Goal: Task Accomplishment & Management: Use online tool/utility

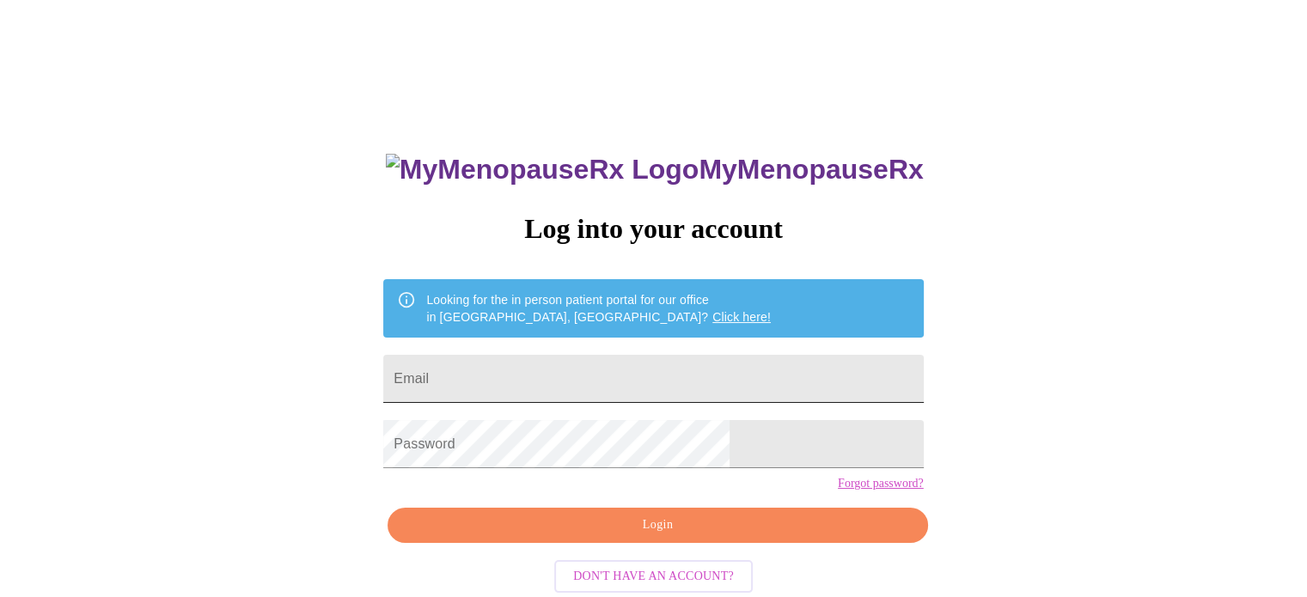
click at [619, 381] on input "Email" at bounding box center [653, 379] width 540 height 48
type input "kellymc0903@gmail.com"
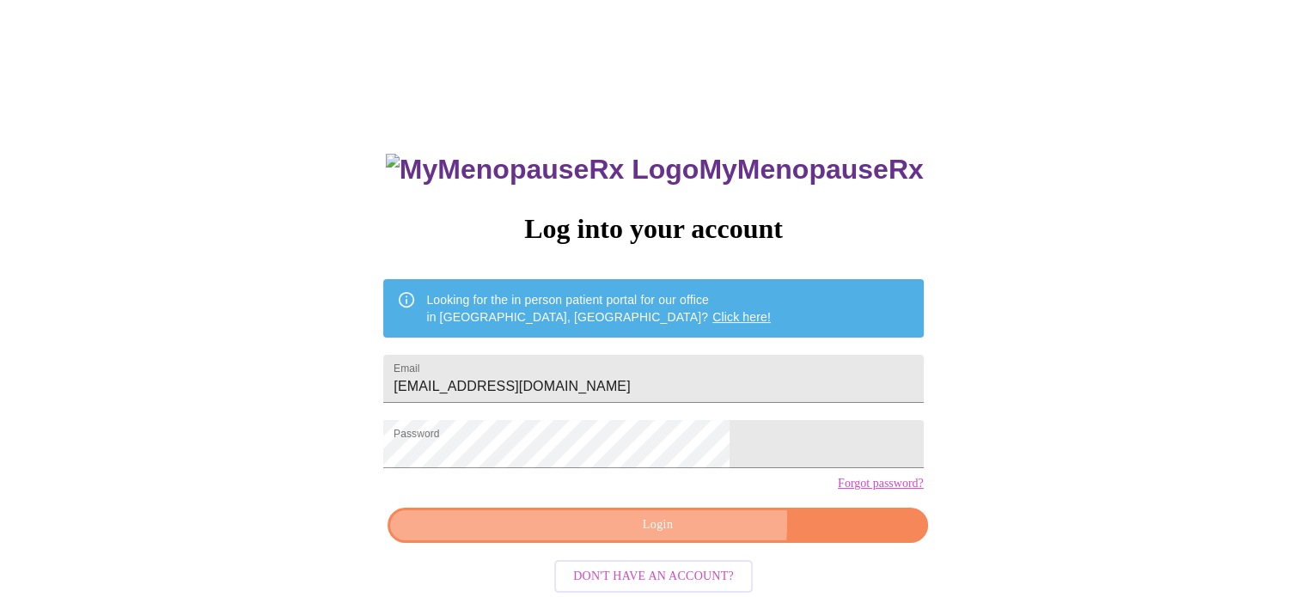
click at [684, 536] on span "Login" at bounding box center [657, 525] width 500 height 21
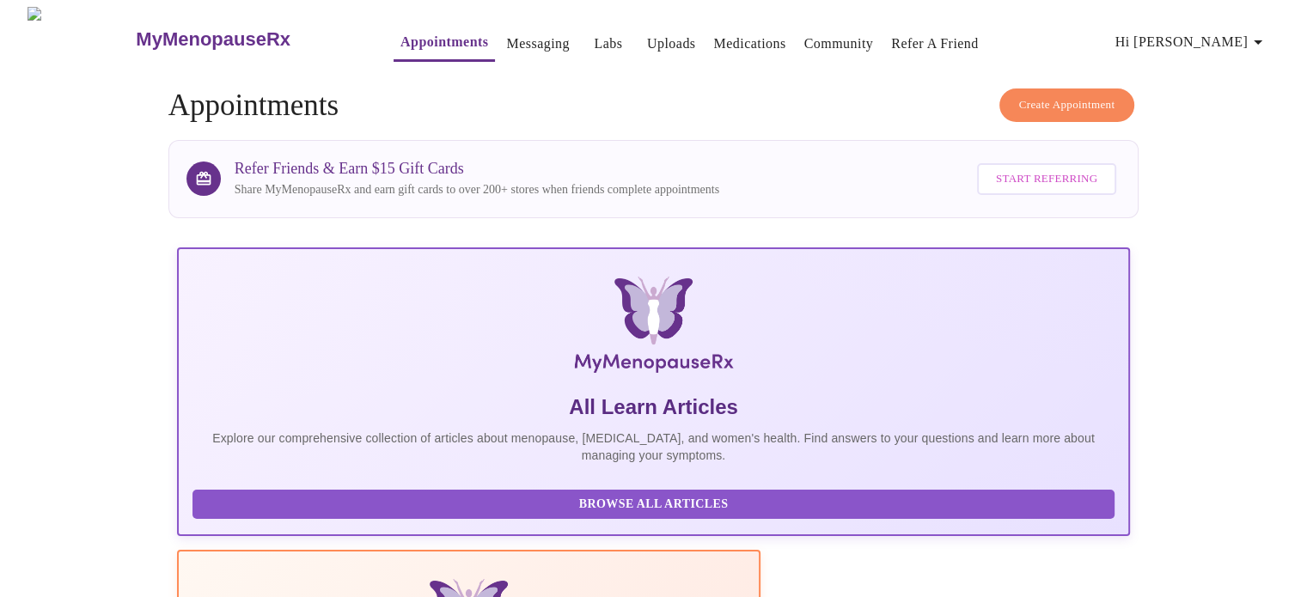
click at [1233, 30] on span "Hi [PERSON_NAME]" at bounding box center [1192, 42] width 153 height 24
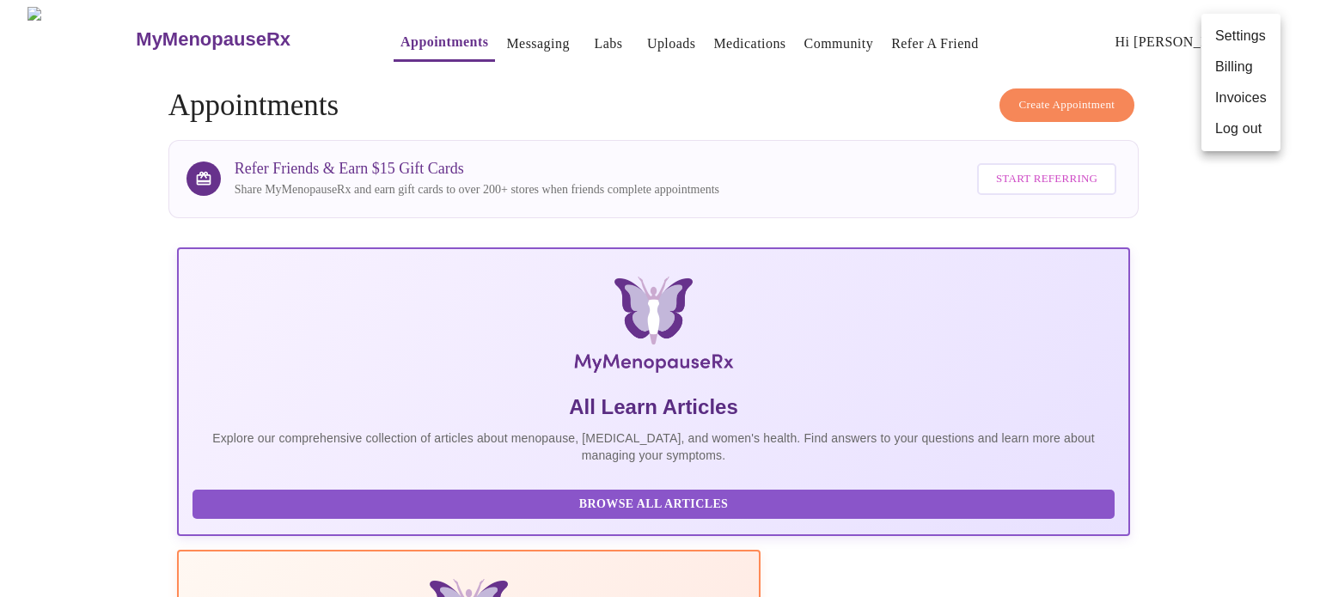
click at [125, 298] on div at bounding box center [660, 298] width 1320 height 597
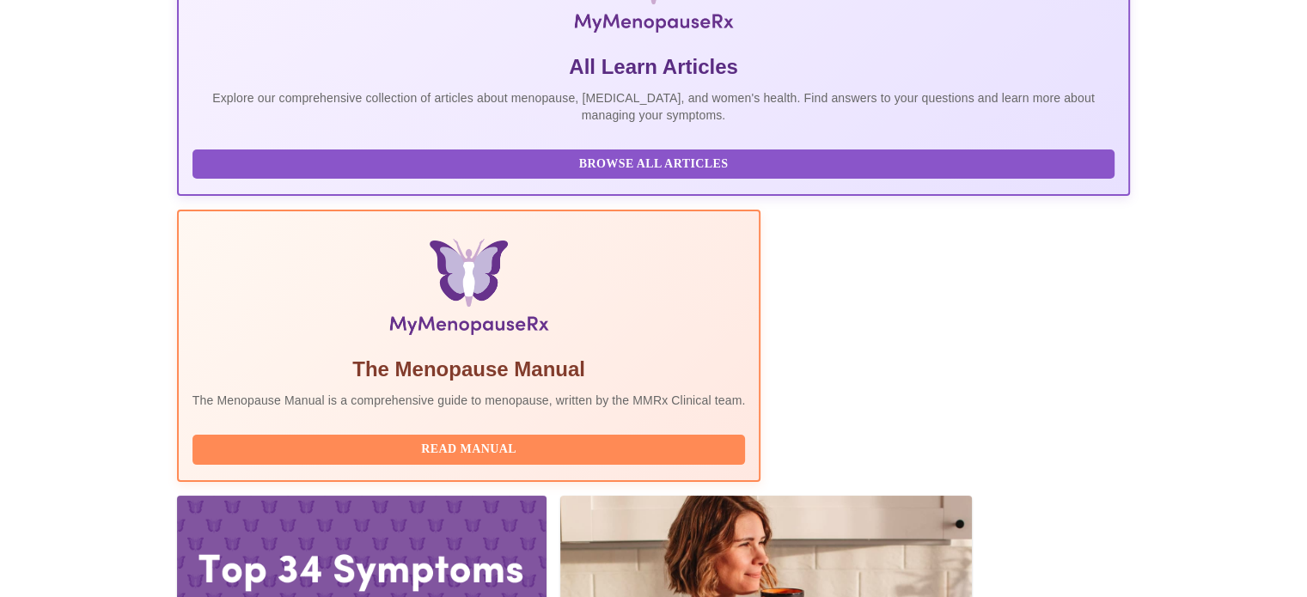
scroll to position [340, 0]
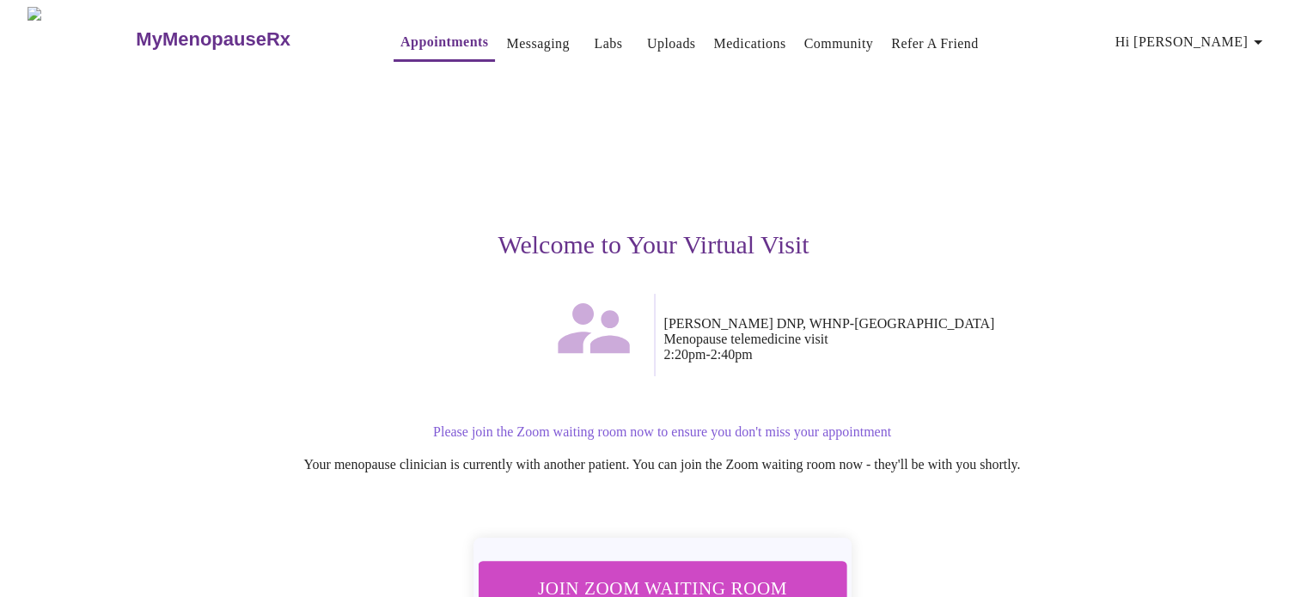
click at [782, 563] on button "Join Zoom Waiting Room" at bounding box center [662, 588] width 382 height 57
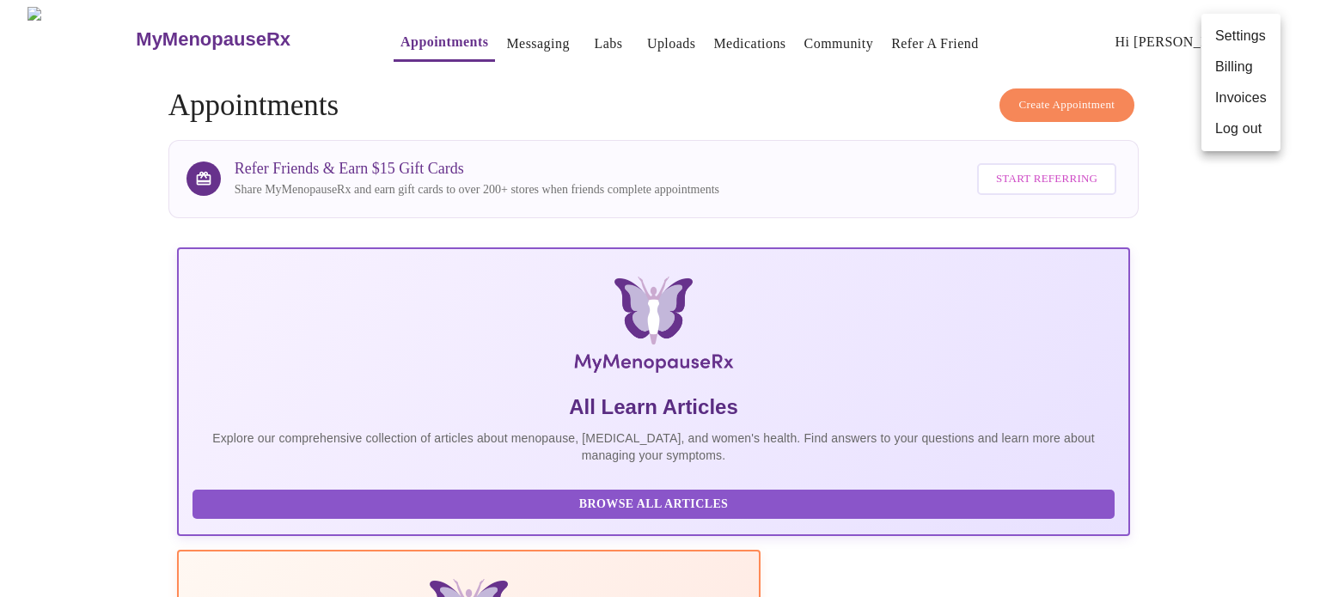
click at [1244, 446] on div at bounding box center [660, 298] width 1320 height 597
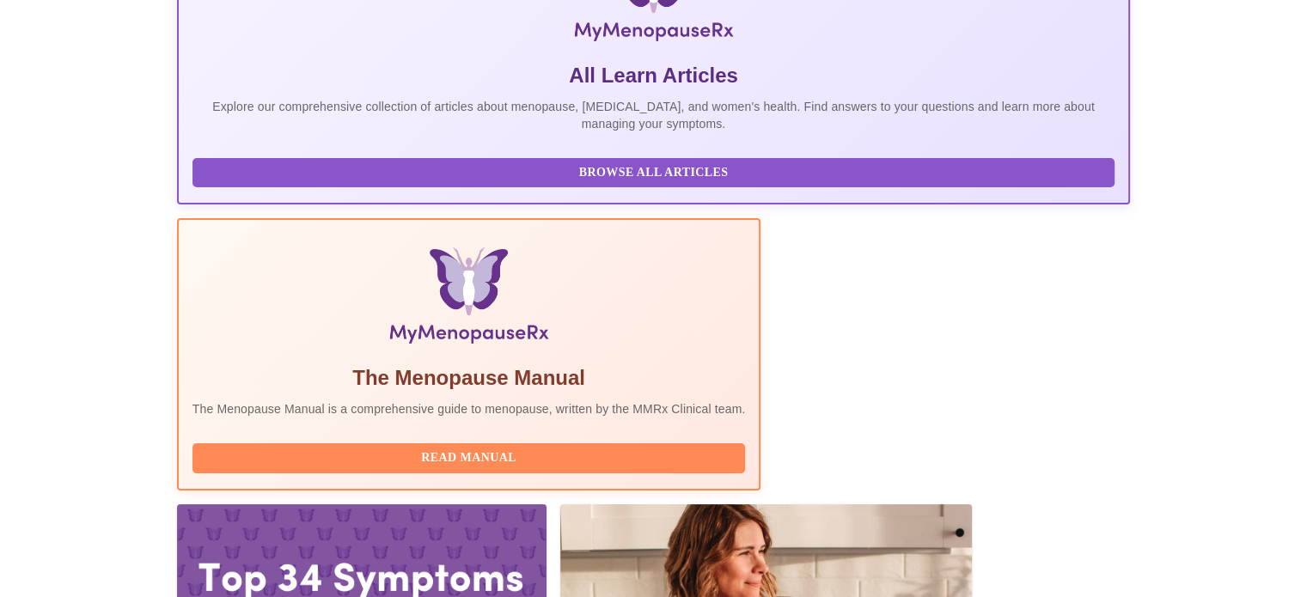
scroll to position [340, 0]
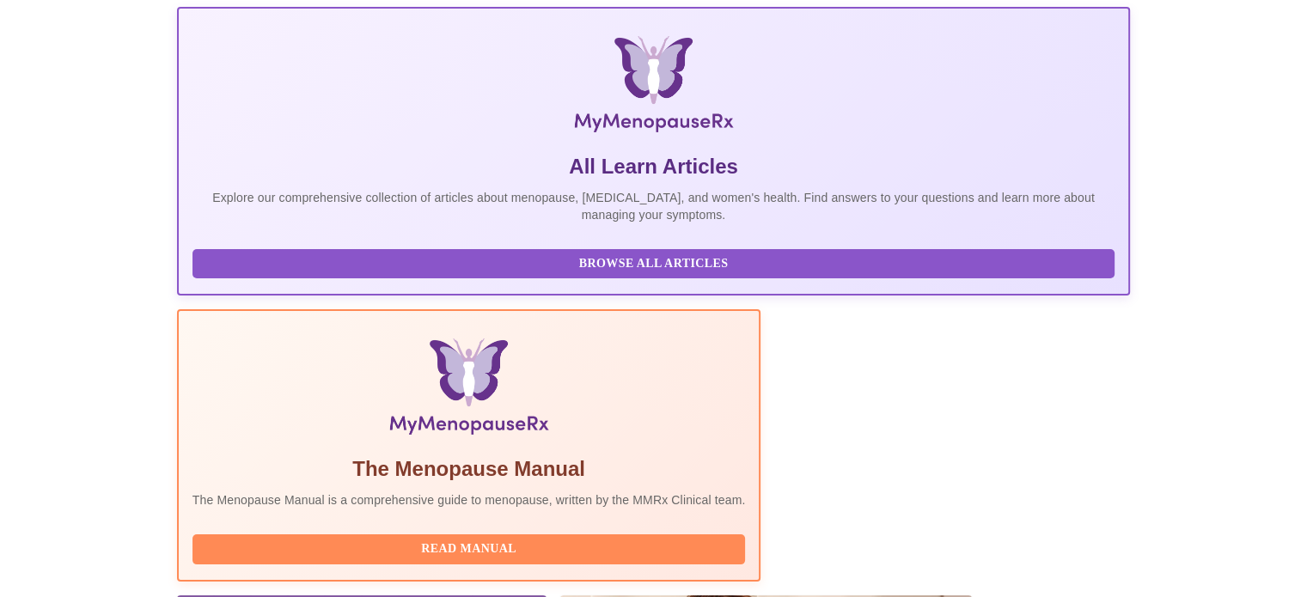
scroll to position [340, 0]
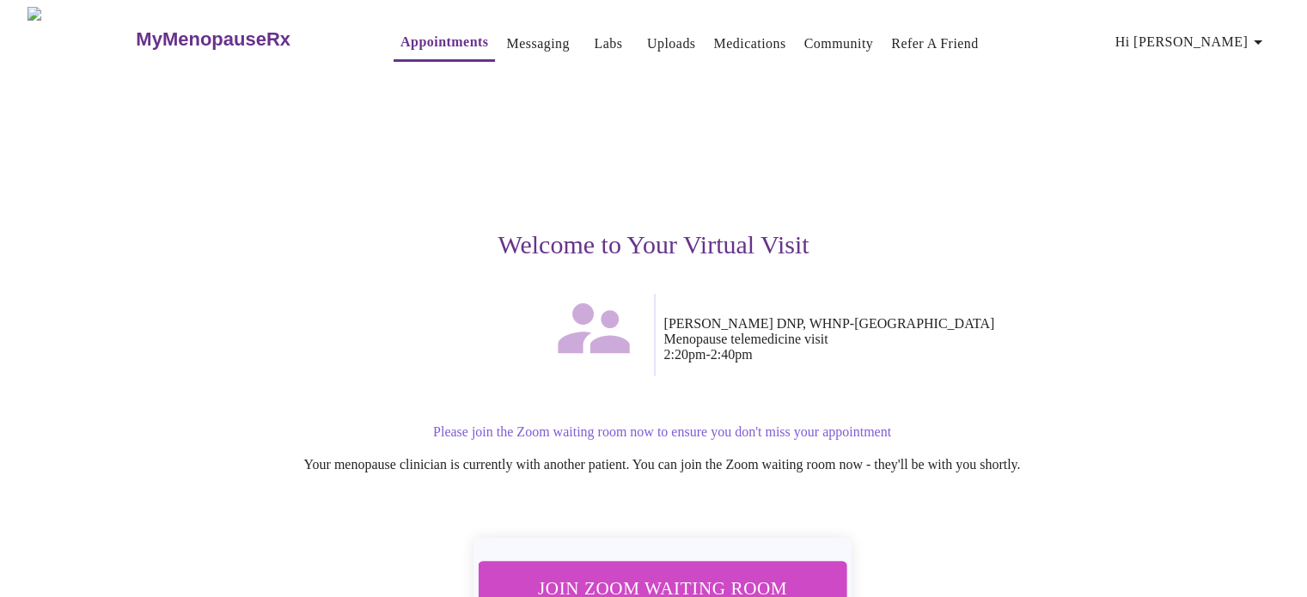
scroll to position [120, 0]
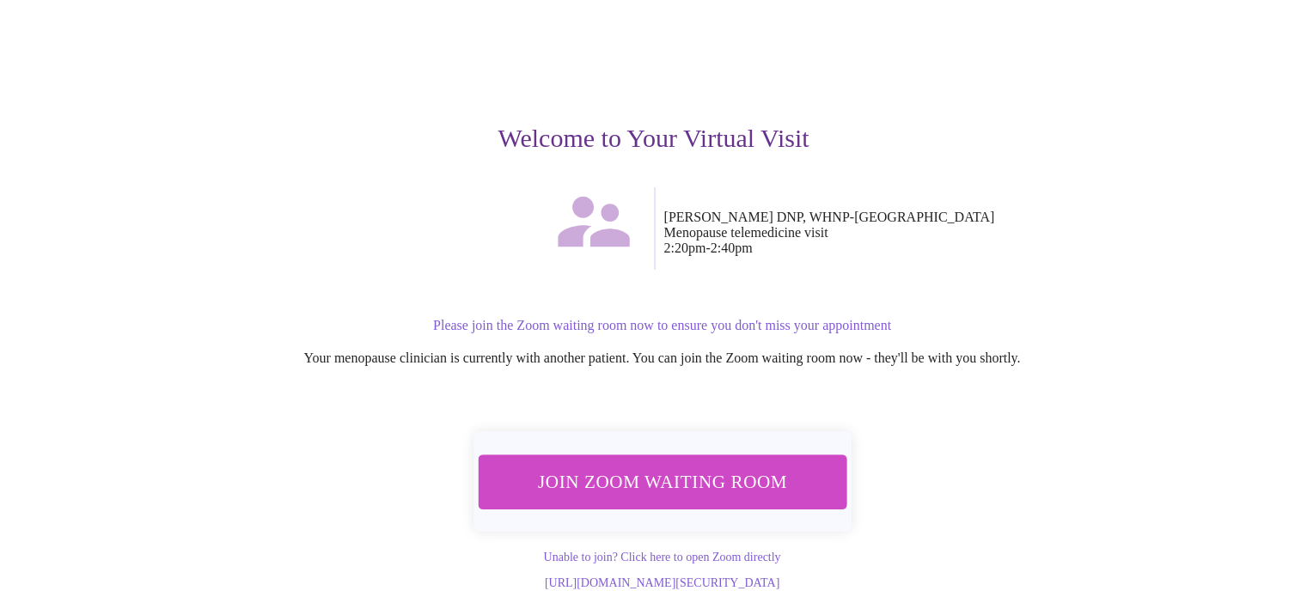
click at [580, 466] on span "Join Zoom Waiting Room" at bounding box center [662, 482] width 324 height 32
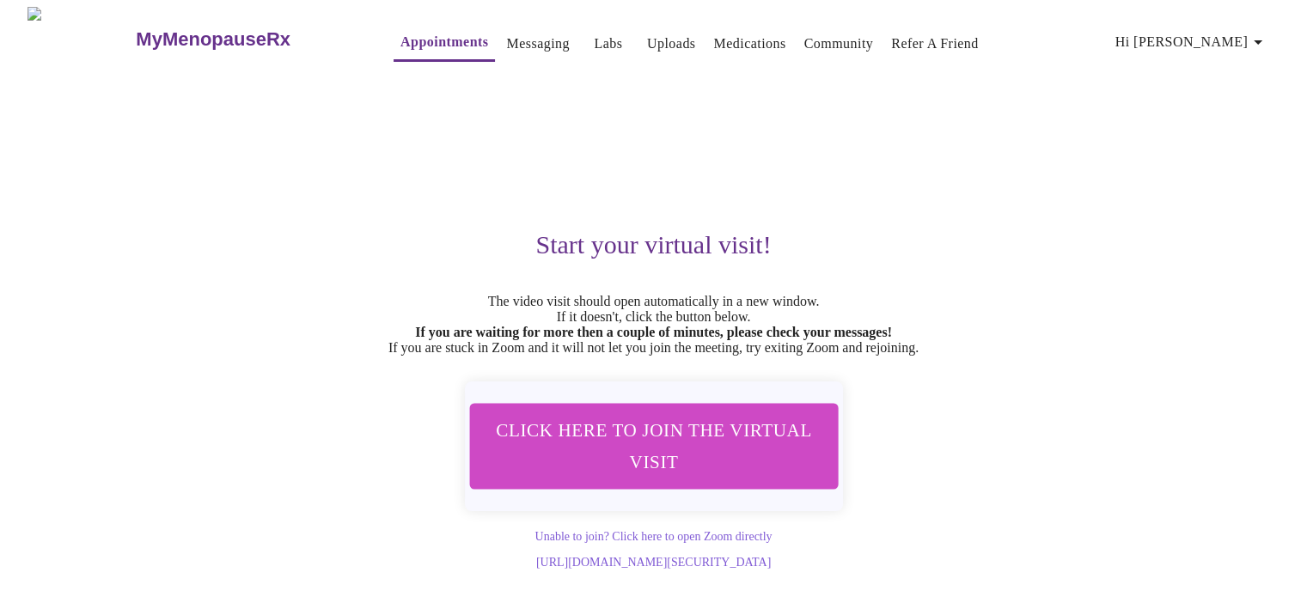
scroll to position [15, 0]
